Goal: Task Accomplishment & Management: Manage account settings

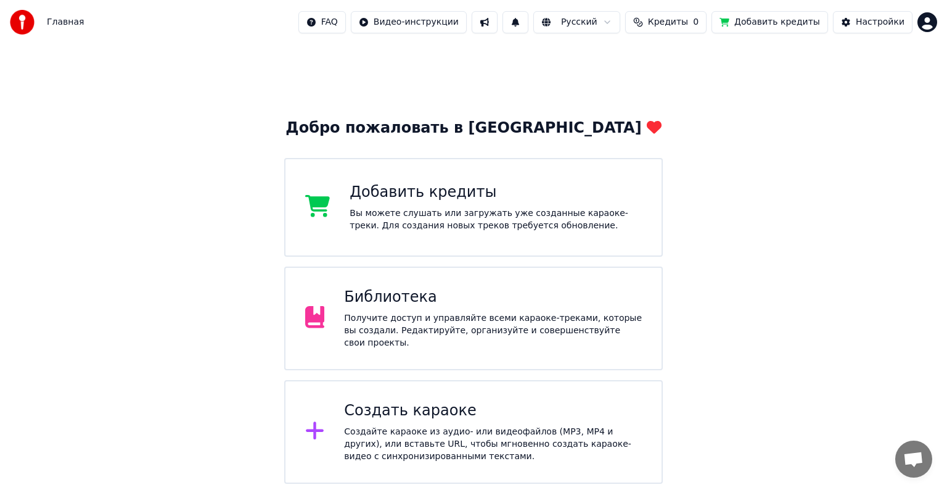
click at [922, 11] on div "FAQ Видео-инструкции Русский Кредиты 0 Добавить кредиты Настройки" at bounding box center [617, 22] width 639 height 22
click at [934, 13] on html "Главная FAQ Видео-инструкции Русский Кредиты 0 Добавить кредиты Настройки Добро…" at bounding box center [473, 241] width 947 height 483
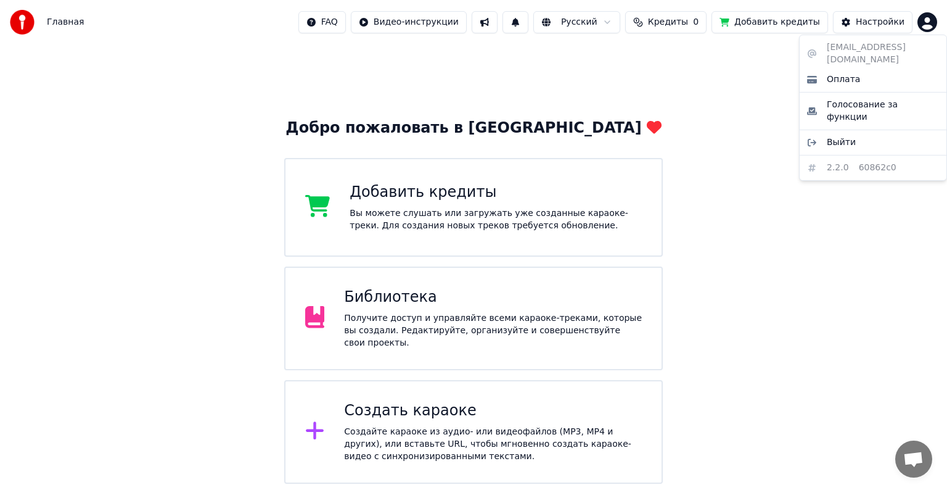
click at [934, 14] on html "Главная FAQ Видео-инструкции Русский Кредиты 0 Добавить кредиты Настройки Добро…" at bounding box center [473, 241] width 947 height 483
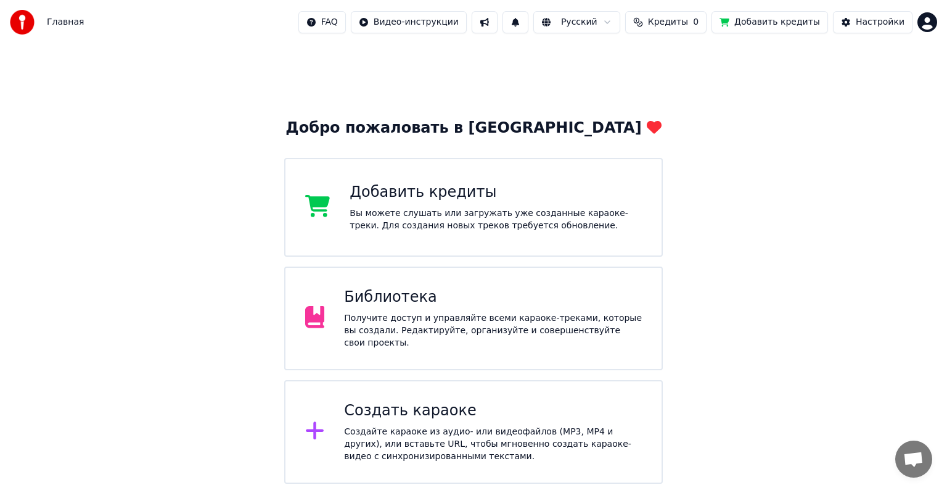
click at [678, 20] on span "Кредиты" at bounding box center [668, 22] width 40 height 12
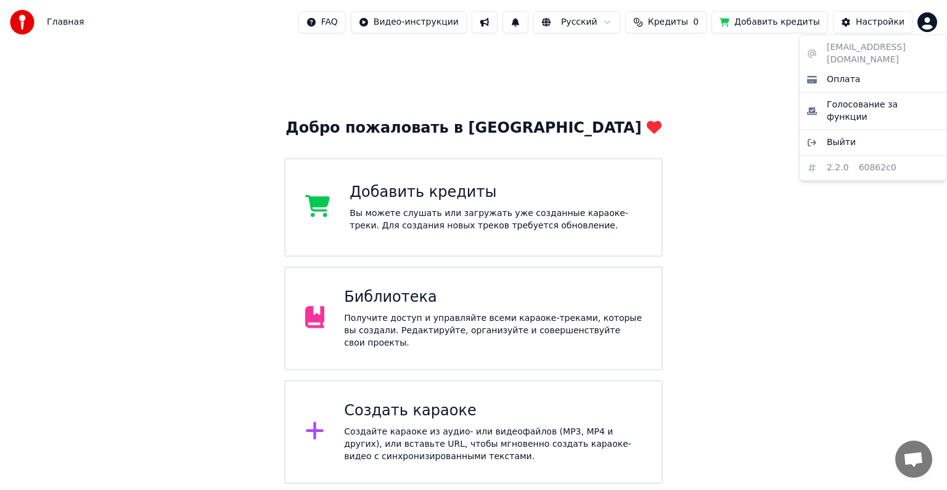
click at [926, 25] on html "Главная FAQ Видео-инструкции Русский Кредиты 0 Добавить кредиты Настройки Добро…" at bounding box center [473, 241] width 947 height 483
click at [846, 73] on span "Оплата" at bounding box center [843, 79] width 33 height 12
click at [928, 25] on html "Главная FAQ Видео-инструкции Русский Кредиты 0 Добавить кредиты Настройки Добро…" at bounding box center [473, 241] width 947 height 483
click at [853, 133] on div "Выйти" at bounding box center [873, 143] width 142 height 20
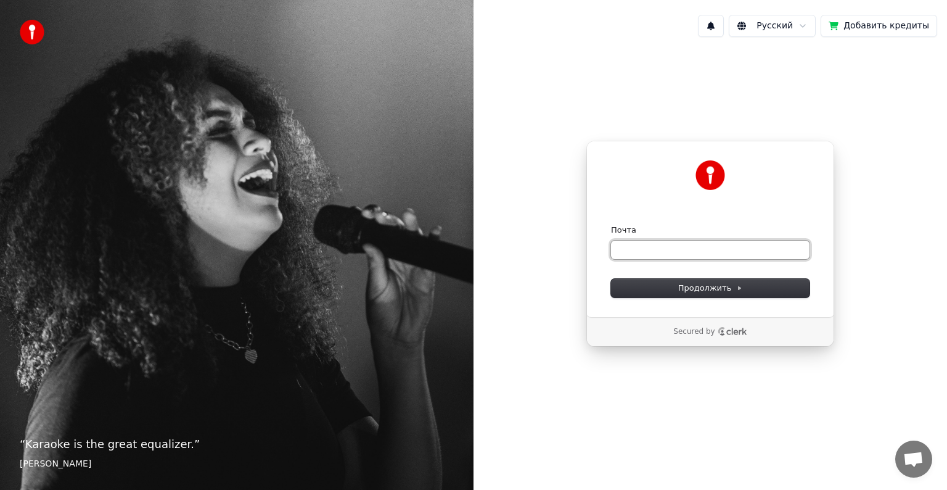
click at [642, 253] on input "Почта" at bounding box center [710, 249] width 199 height 18
click at [711, 291] on span "Продолжить" at bounding box center [710, 287] width 65 height 11
type input "**********"
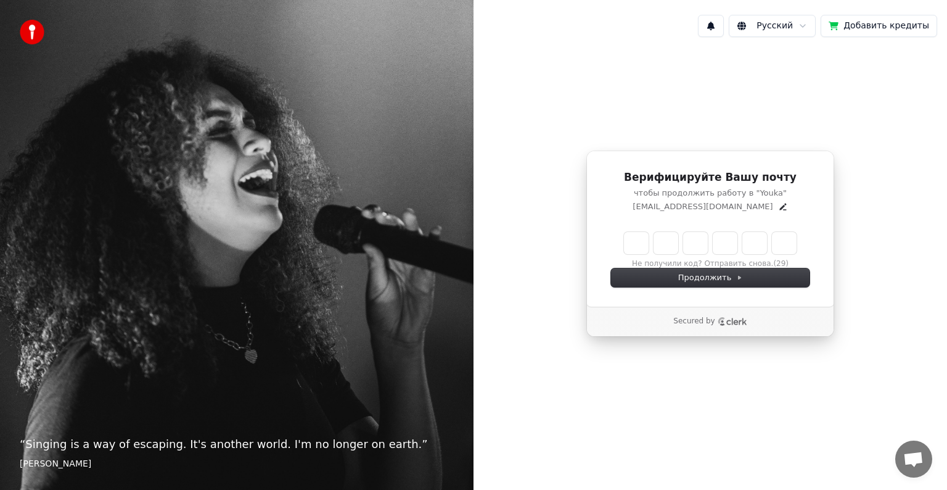
click at [640, 244] on input "Enter verification code" at bounding box center [710, 243] width 173 height 22
type input "******"
